Goal: Task Accomplishment & Management: Use online tool/utility

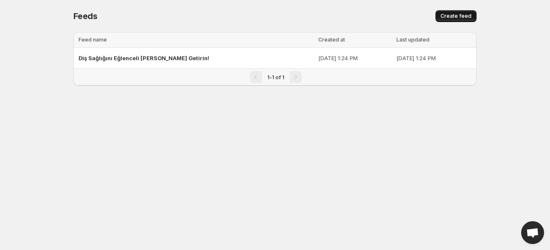
click at [469, 18] on span "Create feed" at bounding box center [455, 16] width 31 height 7
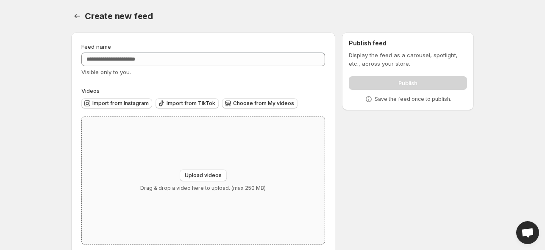
scroll to position [15, 0]
